Goal: Task Accomplishment & Management: Manage account settings

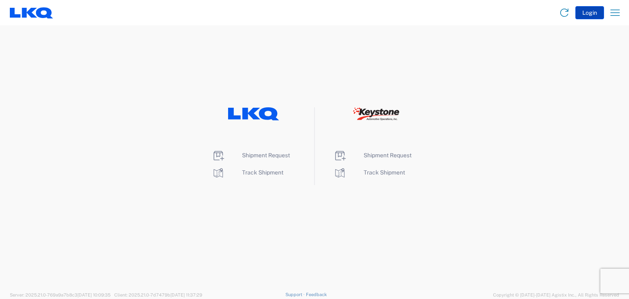
click at [584, 14] on button "Login" at bounding box center [589, 12] width 29 height 13
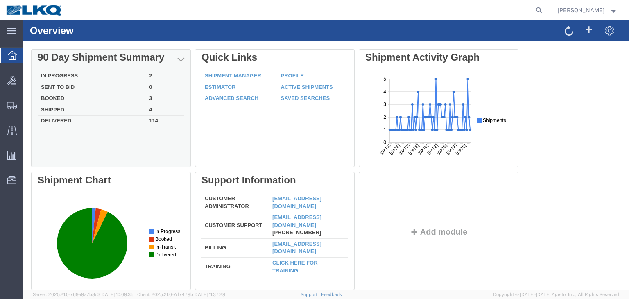
click at [123, 66] on div "In Progress 2 Sent To Bid 0 Booked 3 Shipped 4 Delivered 114" at bounding box center [111, 116] width 160 height 101
click at [87, 61] on div "90 Day Shipment Summary" at bounding box center [111, 57] width 146 height 11
click at [90, 76] on td "In Progress" at bounding box center [92, 75] width 108 height 11
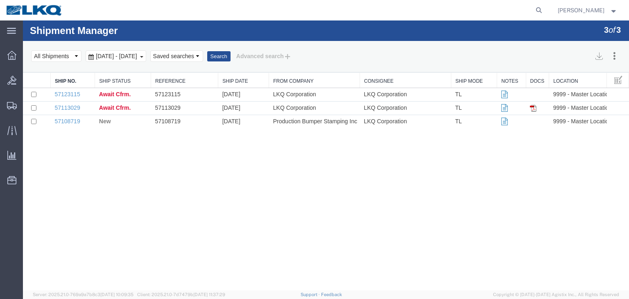
click at [146, 57] on div "Sep 15th 2025 - Oct 14th 2025" at bounding box center [116, 55] width 61 height 11
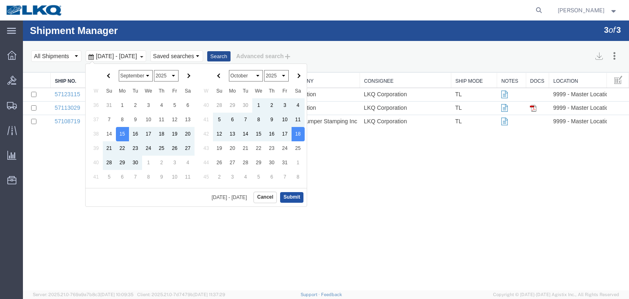
click at [291, 198] on button "Submit" at bounding box center [291, 197] width 23 height 10
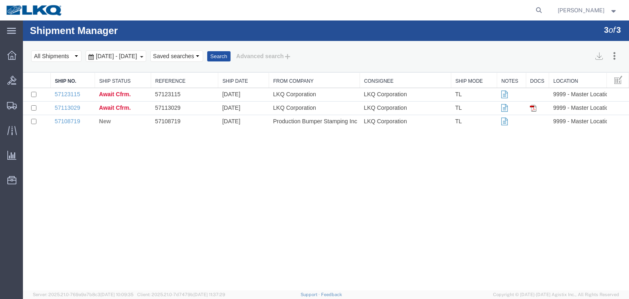
click at [230, 54] on button "Search" at bounding box center [218, 56] width 23 height 11
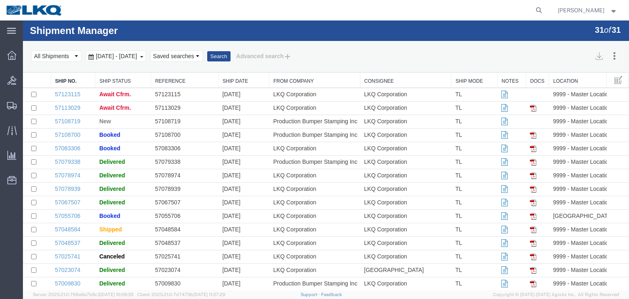
click at [309, 83] on link "From Company" at bounding box center [314, 81] width 82 height 7
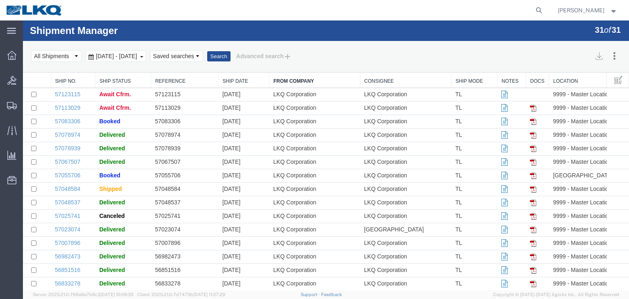
click at [293, 84] on link "From Company" at bounding box center [314, 81] width 82 height 7
